Goal: Navigation & Orientation: Go to known website

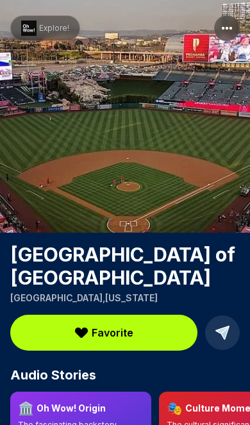
click at [35, 22] on img "Go to homepage" at bounding box center [28, 28] width 15 height 15
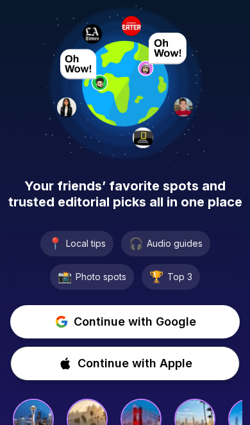
click at [148, 324] on span "Continue with Google" at bounding box center [135, 322] width 122 height 18
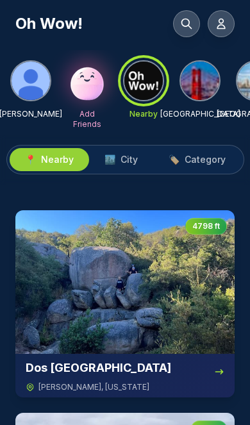
scroll to position [74, 0]
